Goal: Check status: Check status

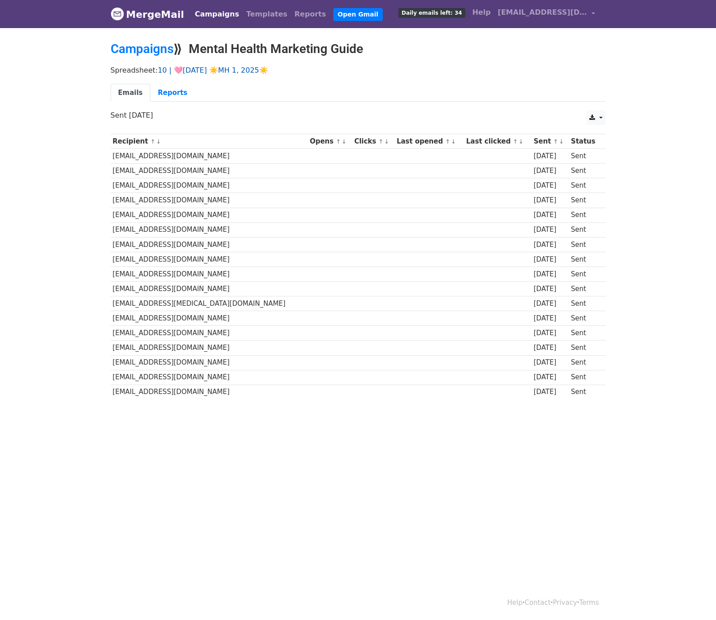
click at [207, 68] on link "10 | 🩷[DATE] ☀️MH 1, 2025☀️" at bounding box center [213, 70] width 110 height 8
